Goal: Navigation & Orientation: Find specific page/section

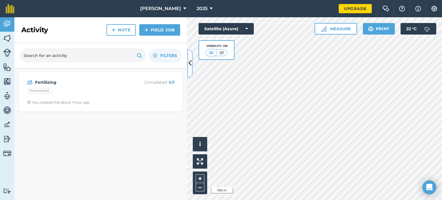
click at [190, 65] on icon at bounding box center [189, 63] width 3 height 10
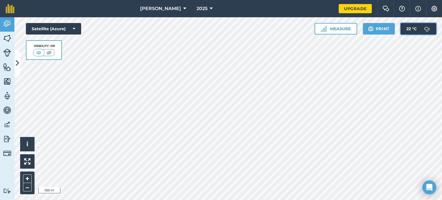
click at [411, 29] on span "22 ° C" at bounding box center [411, 28] width 10 height 11
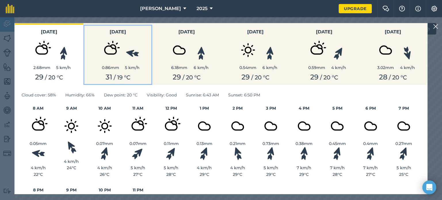
click at [110, 55] on img at bounding box center [110, 50] width 29 height 29
